Goal: Task Accomplishment & Management: Manage account settings

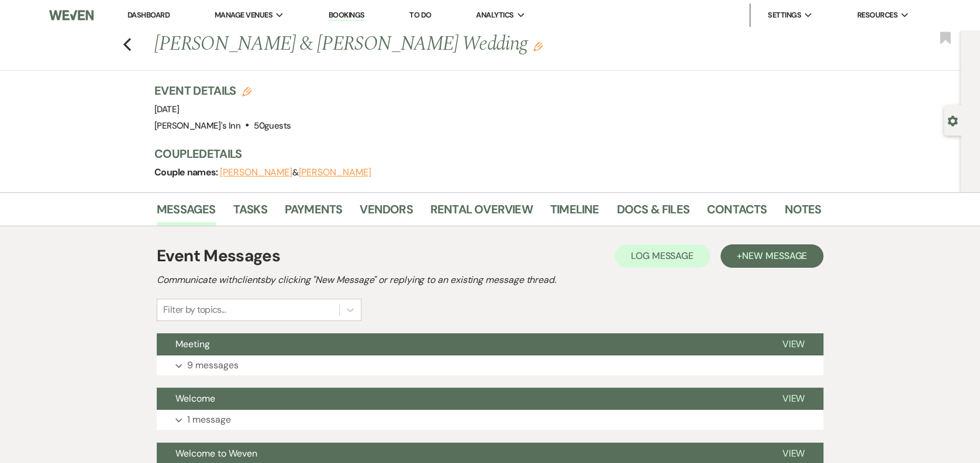
click at [123, 40] on div "Previous [PERSON_NAME] & [PERSON_NAME] Wedding Edit Bookmark" at bounding box center [477, 50] width 967 height 40
drag, startPoint x: 125, startPoint y: 40, endPoint x: 139, endPoint y: 47, distance: 15.4
click at [126, 42] on div "Previous [PERSON_NAME] & [PERSON_NAME] Wedding Edit Bookmark" at bounding box center [477, 50] width 967 height 40
click at [139, 47] on div "Previous [PERSON_NAME] & [PERSON_NAME] Wedding Edit Bookmark" at bounding box center [477, 50] width 967 height 40
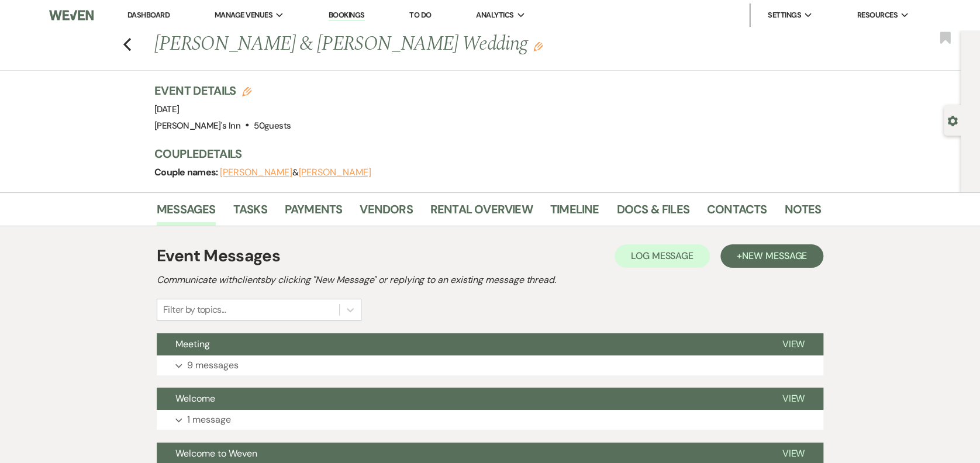
click at [140, 43] on div "Previous [PERSON_NAME] & [PERSON_NAME] Wedding Edit Bookmark" at bounding box center [477, 50] width 967 height 40
click at [131, 43] on use "button" at bounding box center [127, 44] width 8 height 13
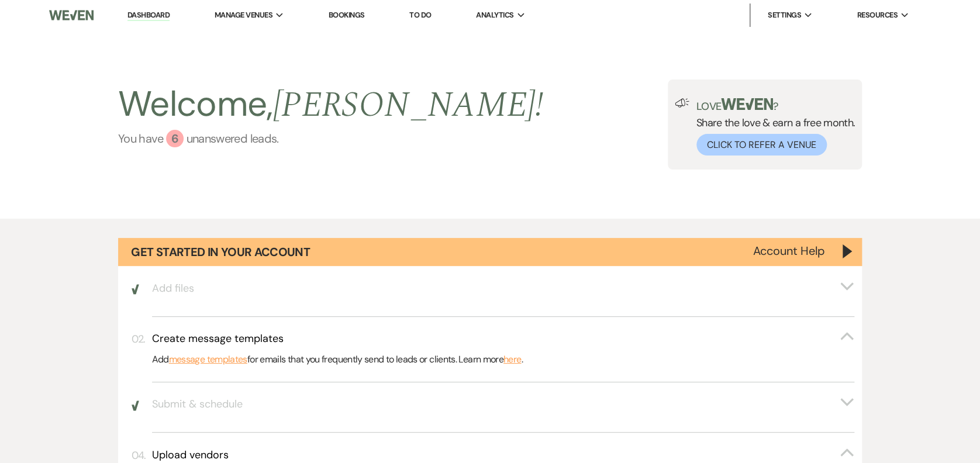
click at [247, 147] on link "You have 6 unanswered lead s ." at bounding box center [330, 139] width 425 height 18
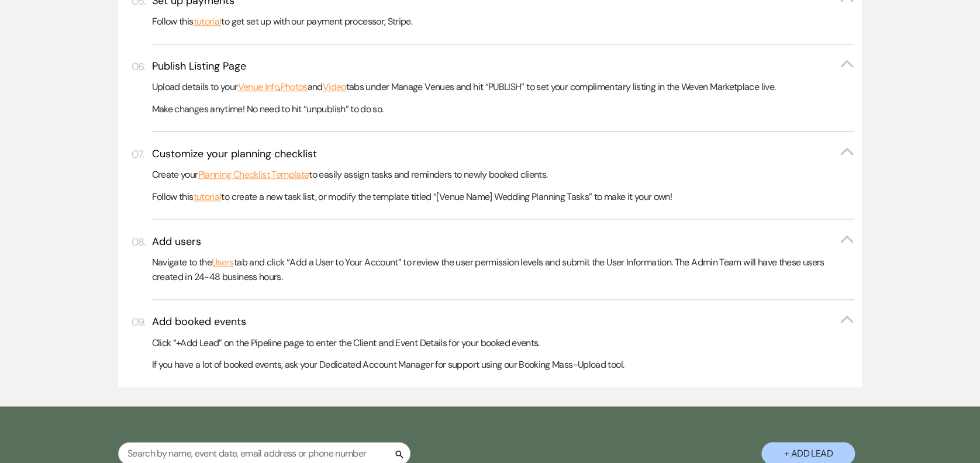
scroll to position [926, 0]
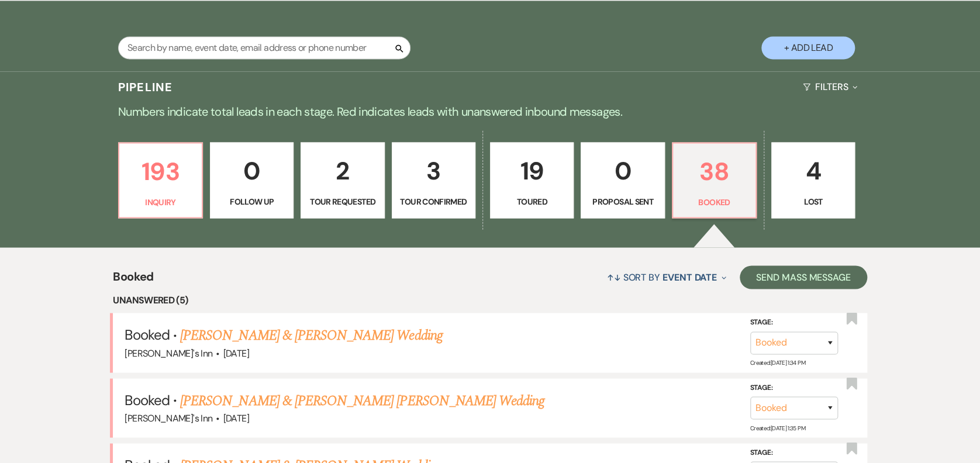
click at [839, 47] on button "+ Add Lead" at bounding box center [809, 47] width 94 height 23
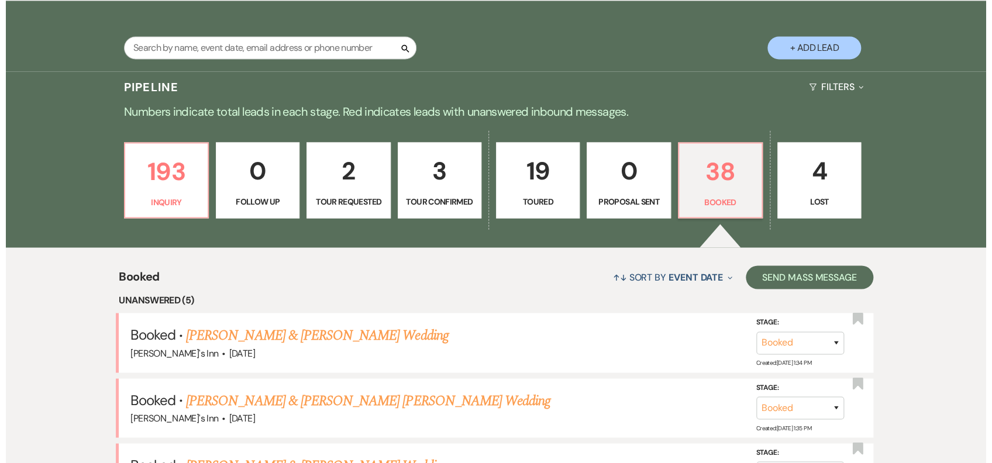
scroll to position [927, 0]
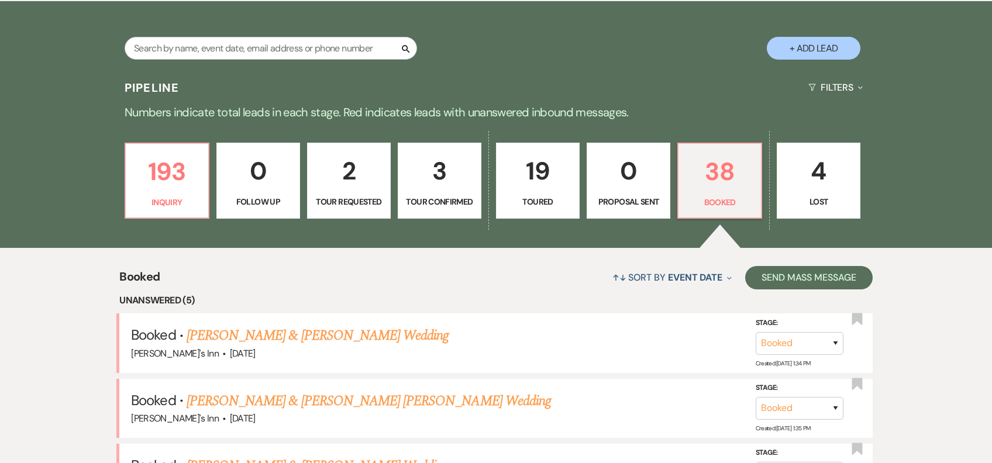
select select "805"
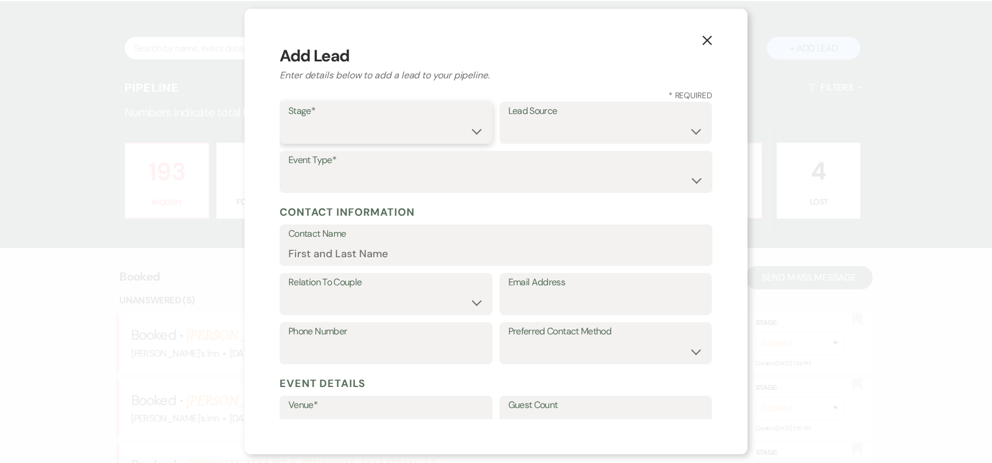
click at [385, 136] on select "Inquiry Follow Up Tour Requested Tour Confirmed Toured Proposal Sent Booked Lost" at bounding box center [385, 131] width 195 height 23
select select "1"
click at [288, 120] on select "Inquiry Follow Up Tour Requested Tour Confirmed Toured Proposal Sent Booked Lost" at bounding box center [385, 131] width 195 height 23
click at [566, 126] on select "Weven Venue Website Instagram Facebook Pinterest Google The Knot Wedding Wire H…" at bounding box center [605, 131] width 195 height 23
select select "25"
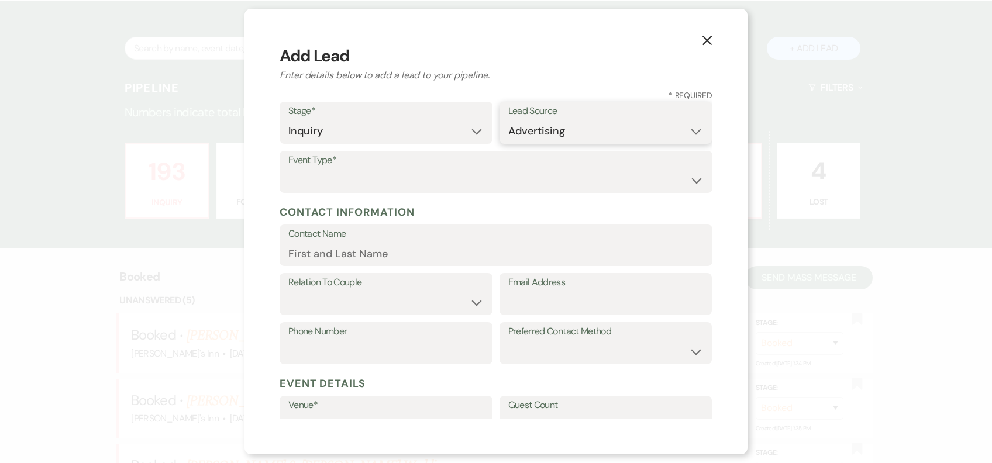
click at [508, 120] on select "Weven Venue Website Instagram Facebook Pinterest Google The Knot Wedding Wire H…" at bounding box center [605, 131] width 195 height 23
click at [328, 170] on select "Wedding Anniversary Party Baby Shower Bachelorette / Bachelor Party Birthday Pa…" at bounding box center [495, 180] width 415 height 23
select select "1"
click at [288, 169] on select "Wedding Anniversary Party Baby Shower Bachelorette / Bachelor Party Birthday Pa…" at bounding box center [495, 180] width 415 height 23
click at [326, 253] on input "Contact Name" at bounding box center [495, 253] width 415 height 23
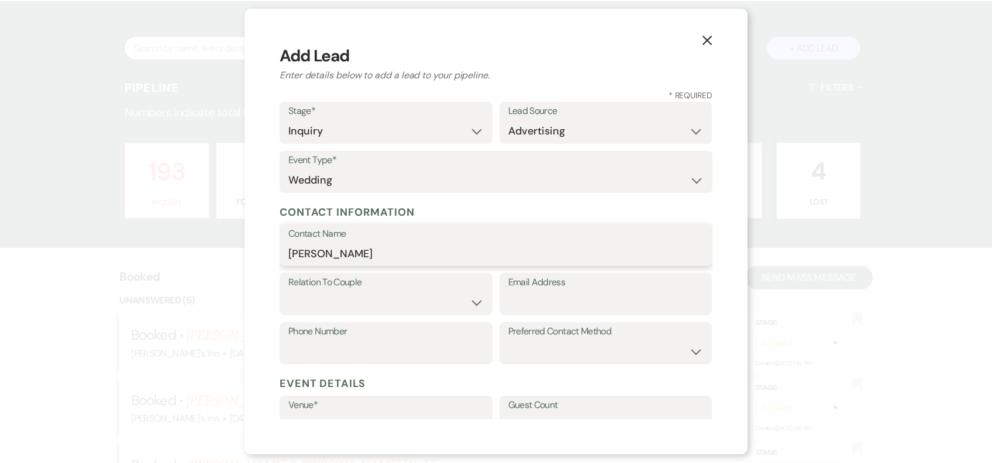
type input "[PERSON_NAME]"
click at [326, 291] on select "Couple Planner Parent of Couple Family Member Friend Other" at bounding box center [385, 302] width 195 height 23
select select "1"
click at [288, 291] on select "Couple Planner Parent of Couple Family Member Friend Other" at bounding box center [385, 302] width 195 height 23
click at [548, 300] on input "Email Address" at bounding box center [605, 302] width 195 height 23
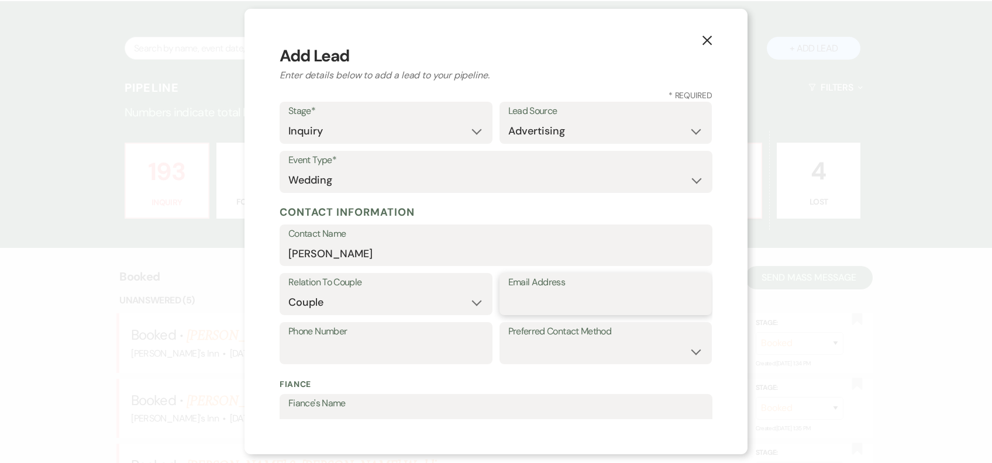
paste input "[EMAIL_ADDRESS][DOMAIN_NAME]"
type input "[EMAIL_ADDRESS][DOMAIN_NAME]"
click at [361, 401] on label "Fiance's Name" at bounding box center [495, 403] width 415 height 17
click at [361, 412] on input "Fiance's Name" at bounding box center [495, 423] width 415 height 23
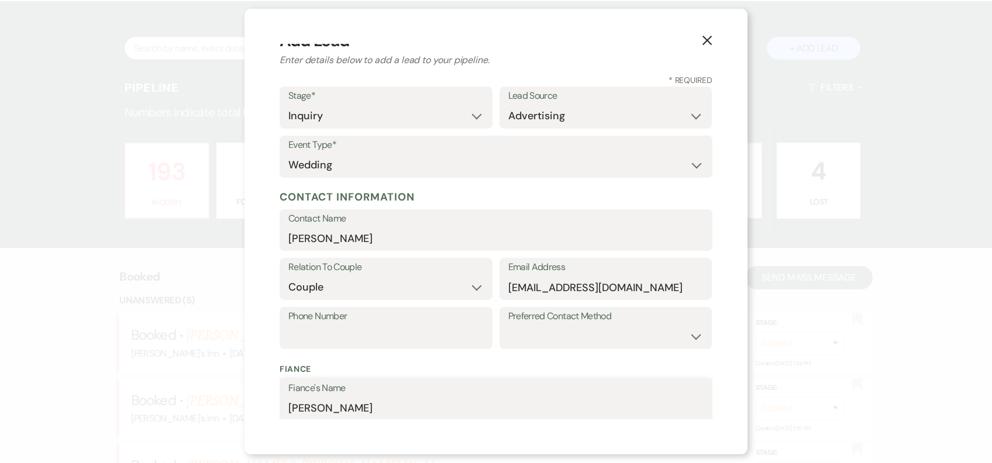
scroll to position [319, 0]
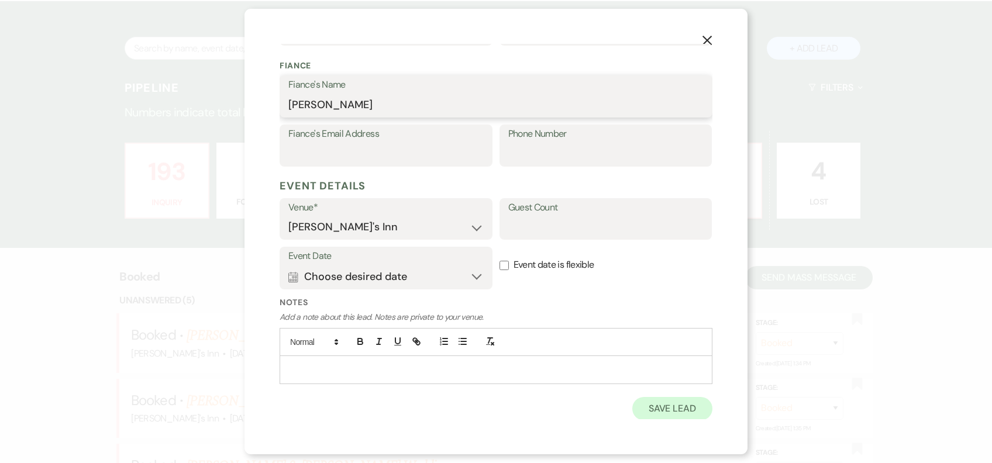
type input "[PERSON_NAME]"
click at [669, 409] on button "Save Lead" at bounding box center [672, 408] width 80 height 23
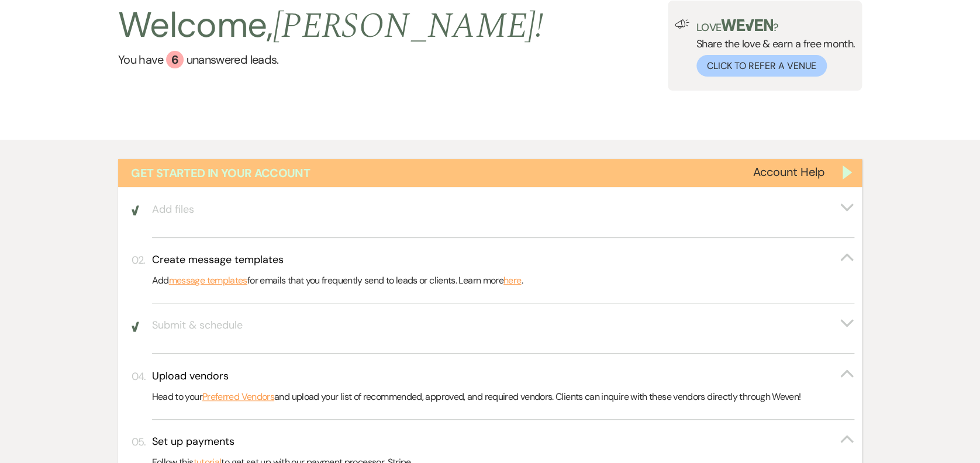
scroll to position [0, 0]
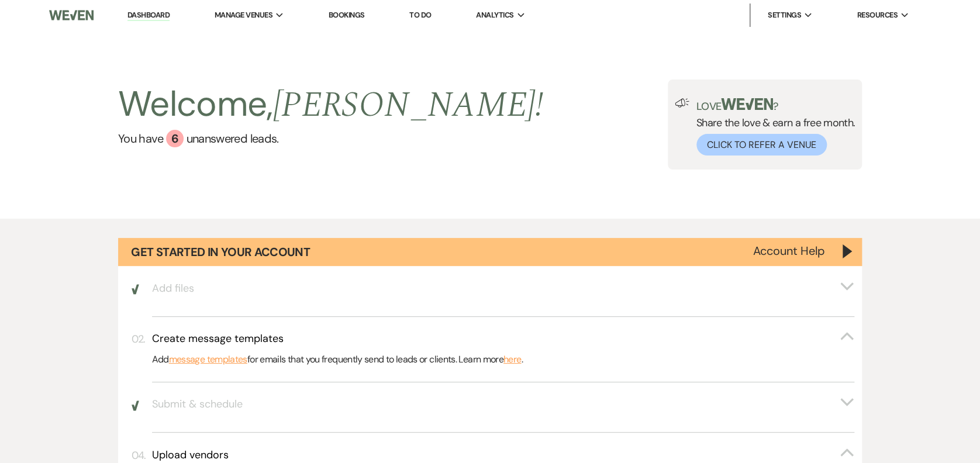
click at [152, 6] on li "Dashboard" at bounding box center [149, 15] width 54 height 23
click at [155, 15] on link "Dashboard" at bounding box center [149, 15] width 42 height 11
click at [234, 145] on link "You have 6 unanswered lead s ." at bounding box center [330, 139] width 425 height 18
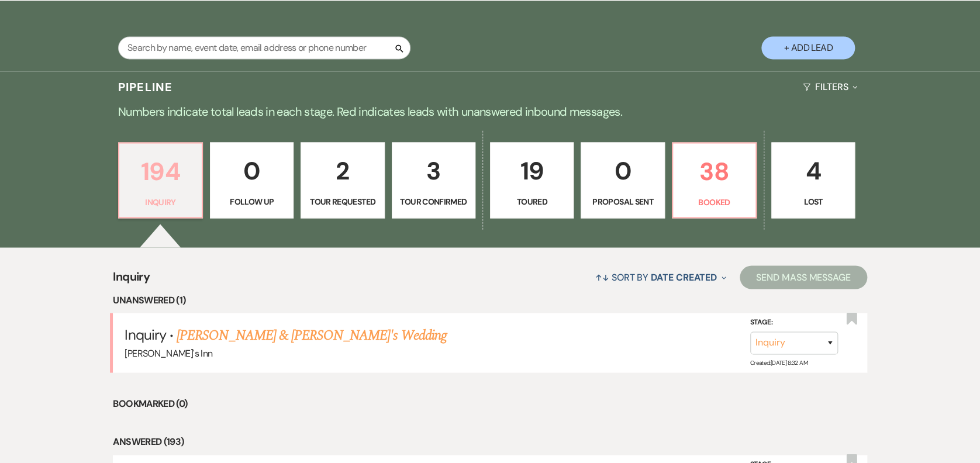
click at [193, 183] on p "194" at bounding box center [160, 171] width 68 height 39
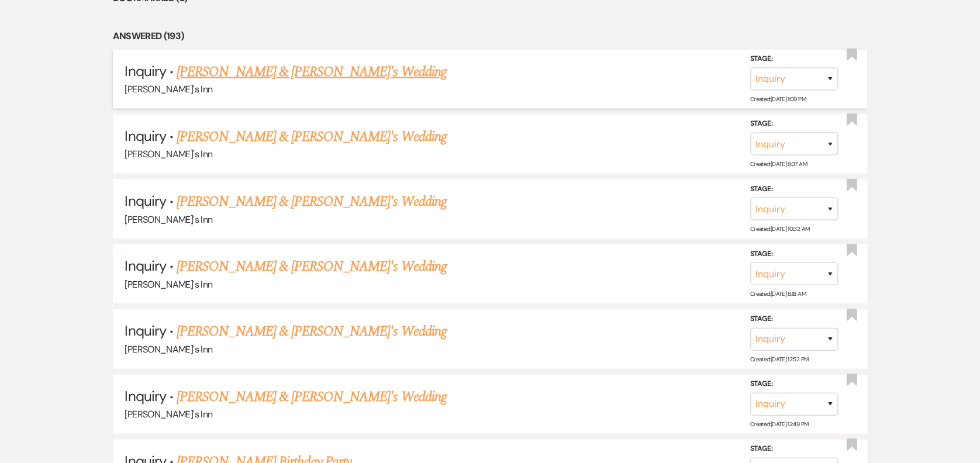
click at [287, 75] on link "[PERSON_NAME] & [PERSON_NAME]'s Wedding" at bounding box center [312, 71] width 270 height 21
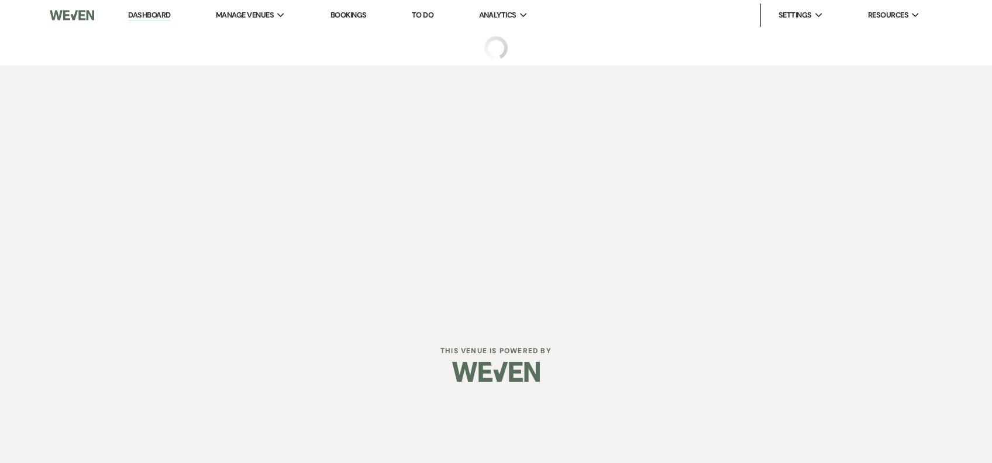
select select "25"
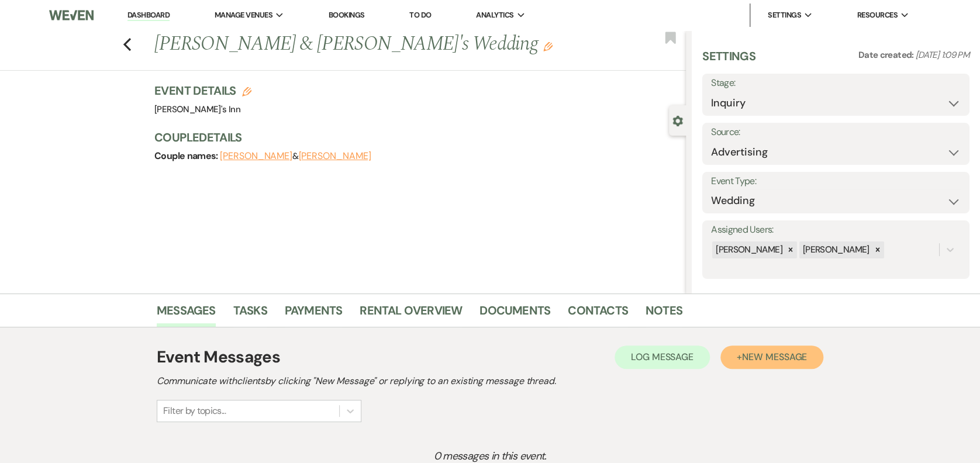
click at [749, 350] on button "+ New Message" at bounding box center [772, 357] width 103 height 23
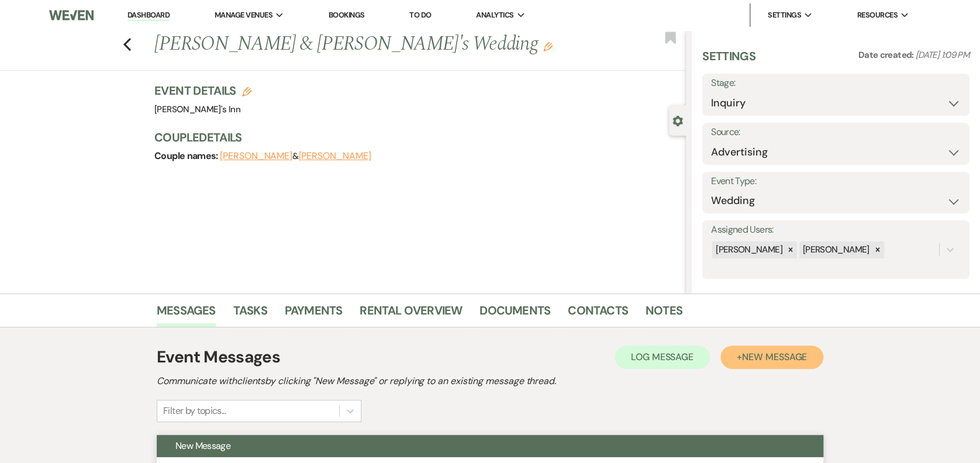
scroll to position [405, 0]
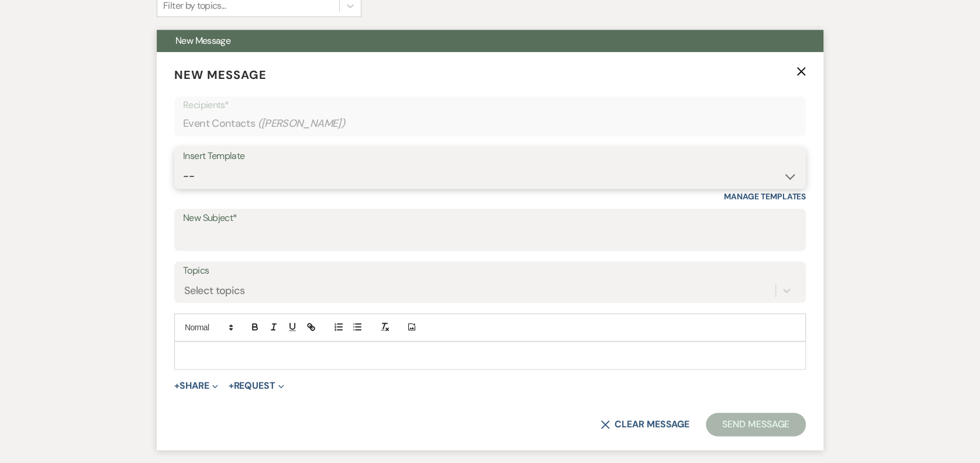
click at [246, 181] on select "-- Weven Planning Portal Introduction (Booked Events) Initial Inquiry Response …" at bounding box center [490, 176] width 614 height 23
select select "4417"
click at [183, 165] on select "-- Weven Planning Portal Introduction (Booked Events) Initial Inquiry Response …" at bounding box center [490, 176] width 614 height 23
type input "Wedding Inquiry!"
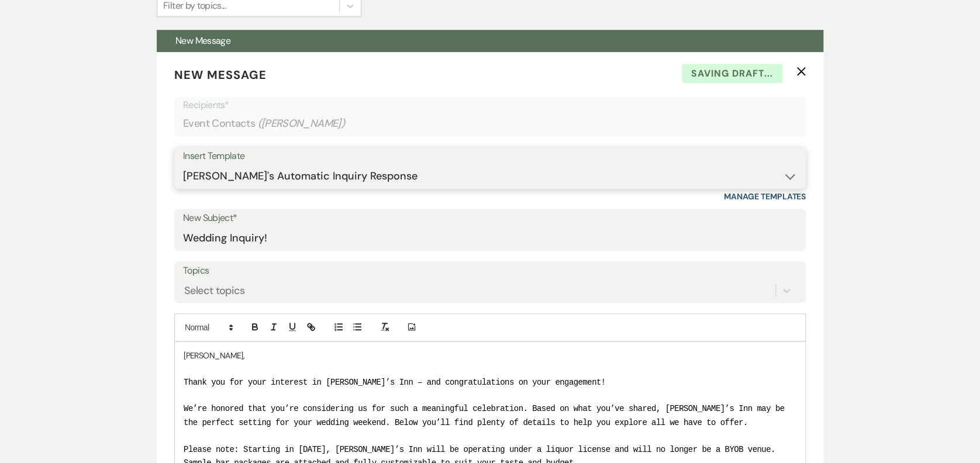
scroll to position [1793, 0]
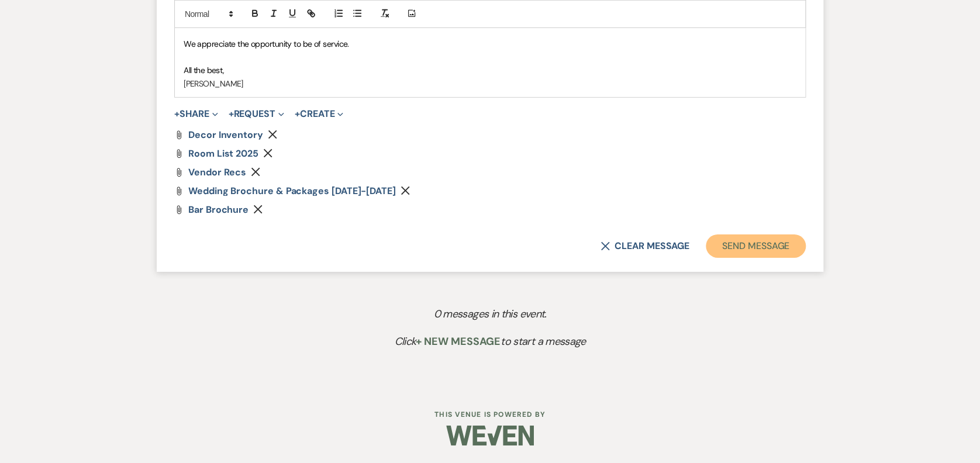
click at [758, 245] on button "Send Message" at bounding box center [756, 246] width 100 height 23
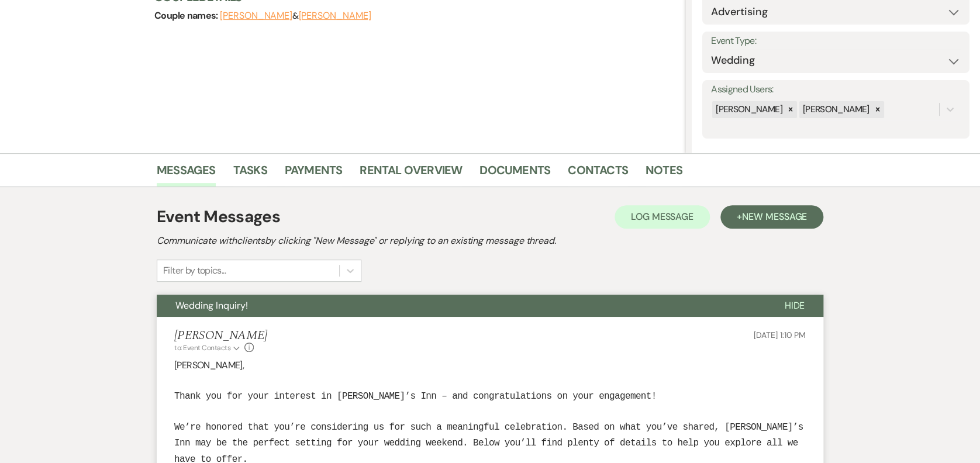
scroll to position [0, 0]
